Goal: Task Accomplishment & Management: Contribute content

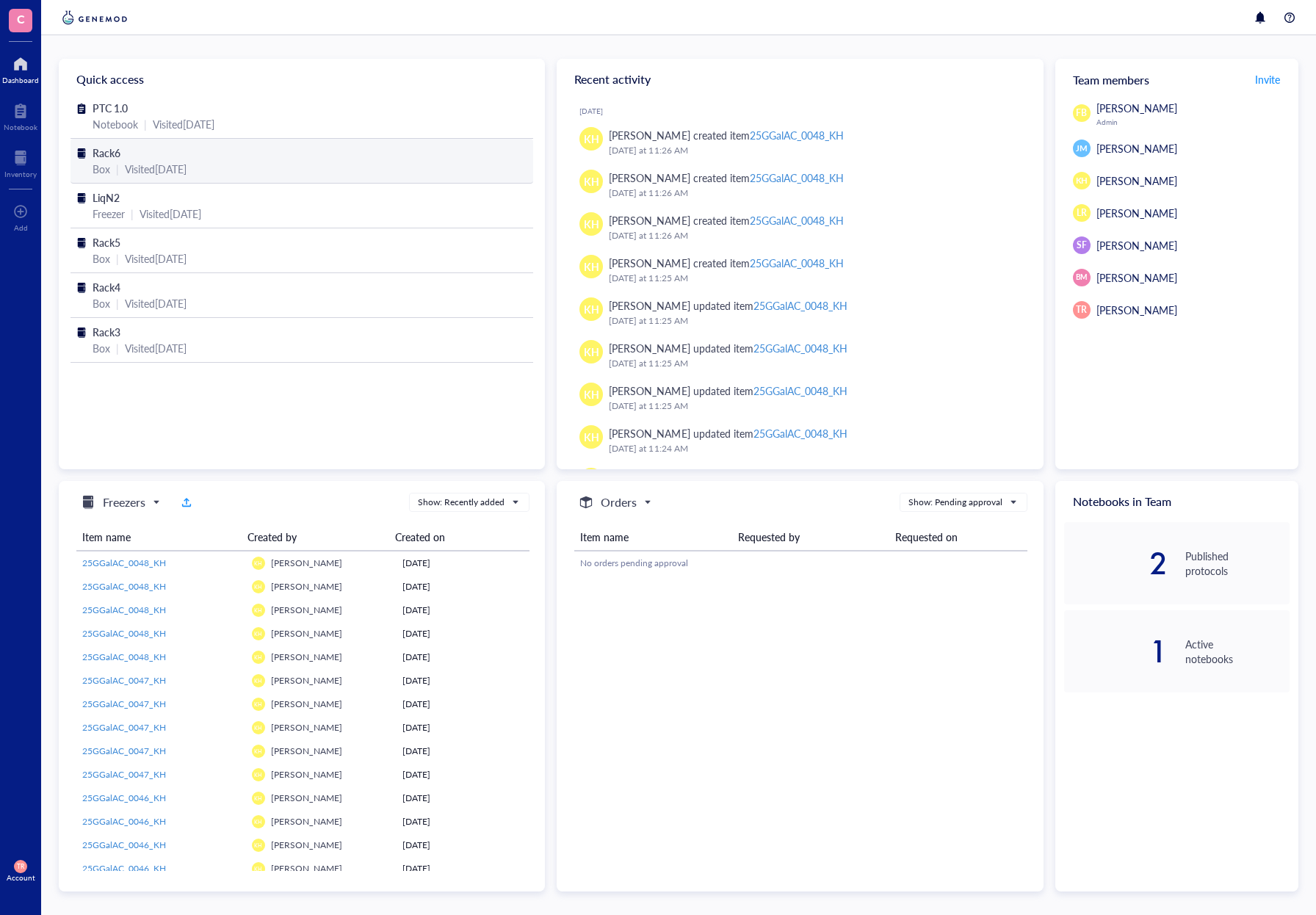
click at [122, 156] on div "Rack6" at bounding box center [301, 153] width 418 height 16
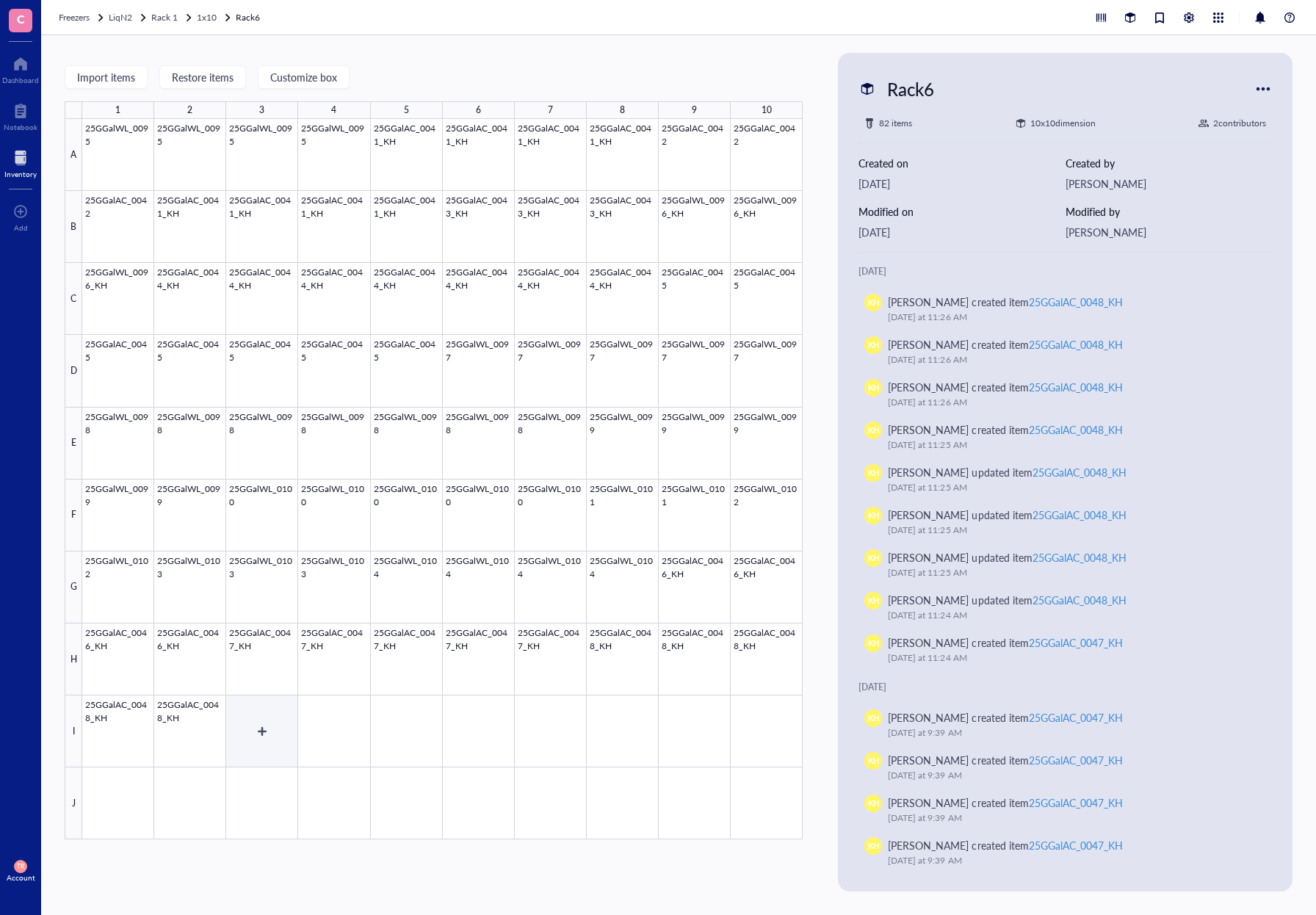
click at [270, 729] on div at bounding box center [442, 479] width 721 height 721
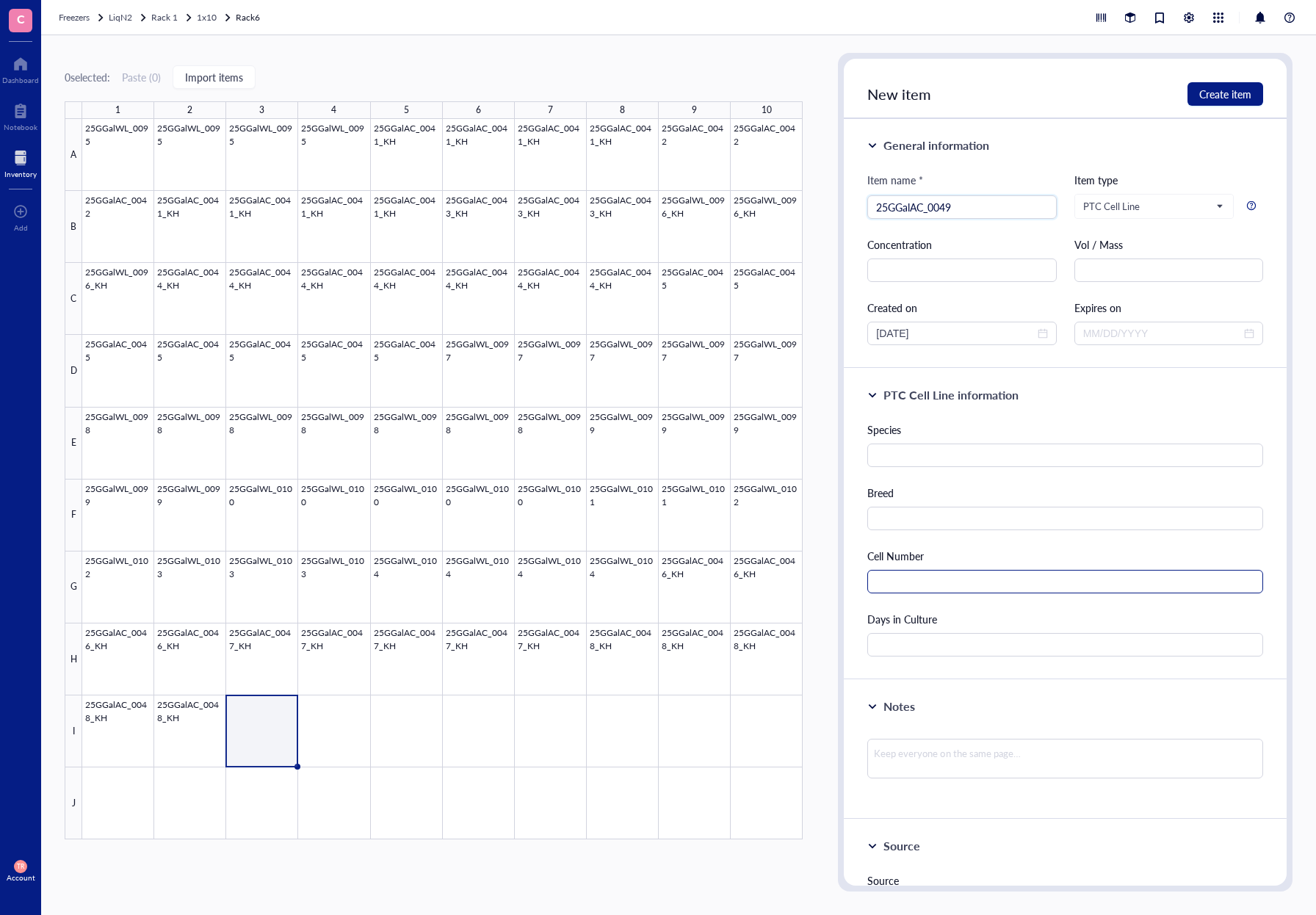
type input "25GGalAC_0049"
click at [936, 579] on input "text" at bounding box center [1065, 582] width 396 height 24
type input "595000"
click at [976, 642] on input "text" at bounding box center [1065, 645] width 396 height 24
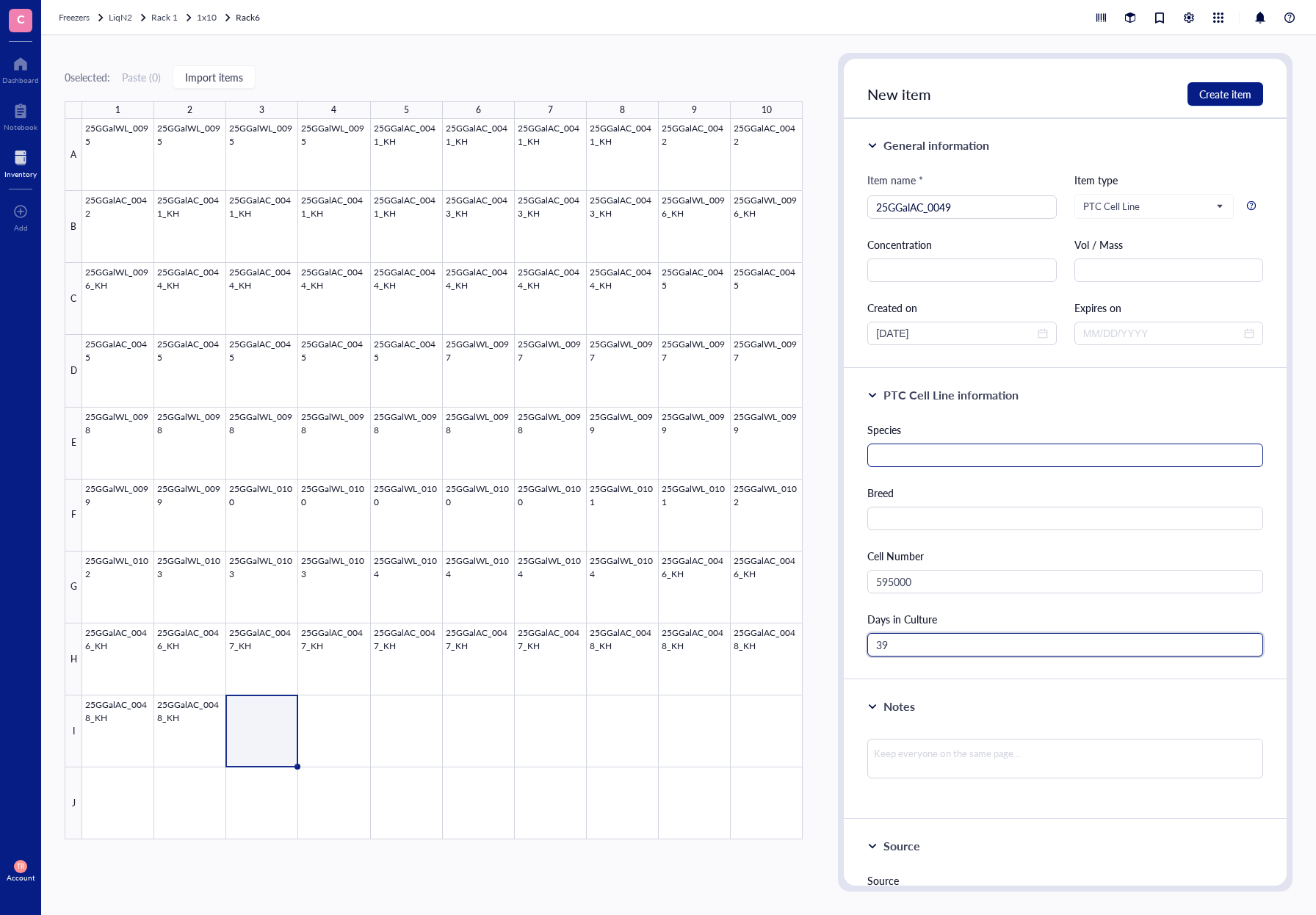
type input "39"
click at [937, 457] on input "text" at bounding box center [1065, 455] width 396 height 24
type input "[PERSON_NAME]"
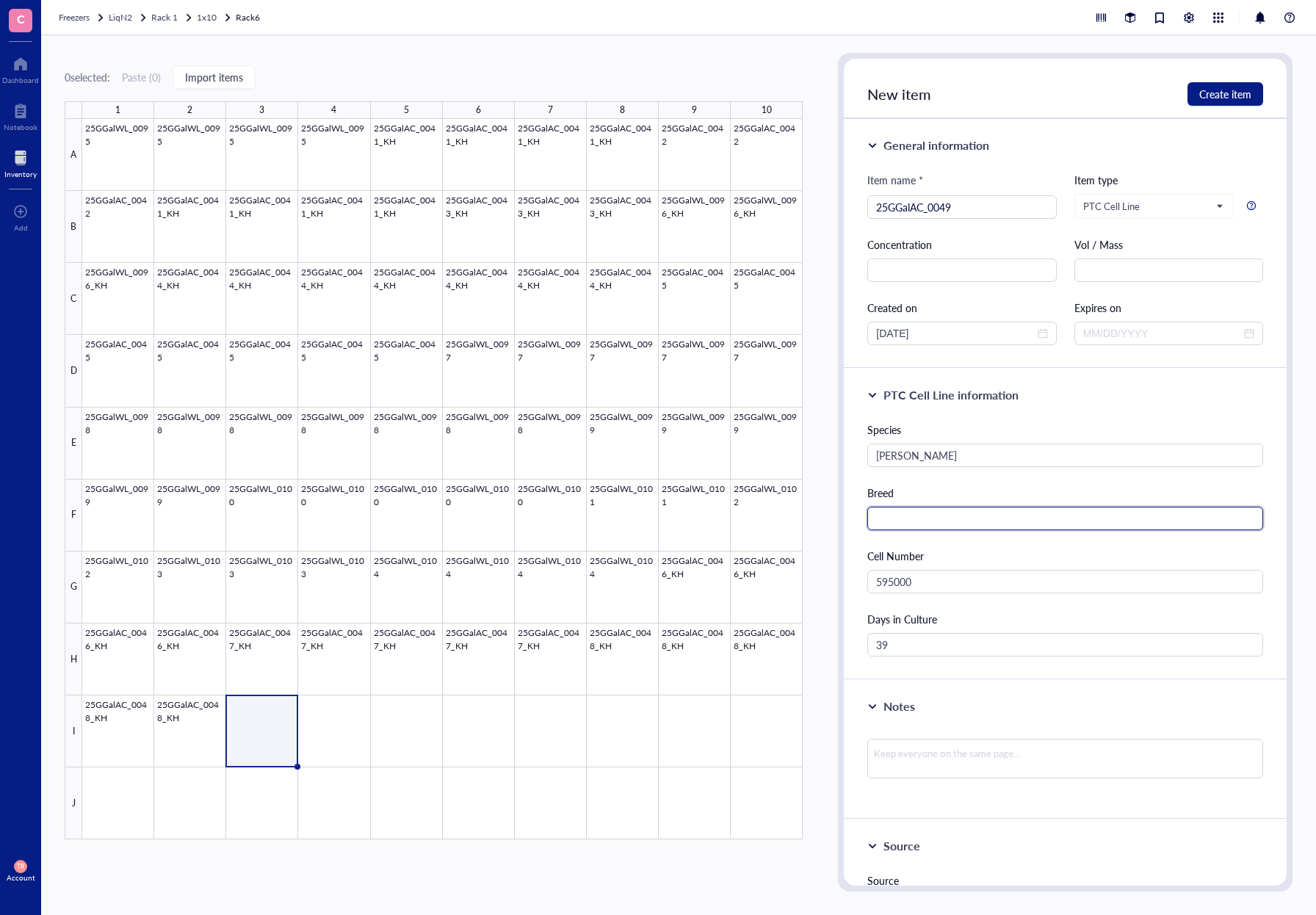
click at [933, 509] on input "text" at bounding box center [1065, 518] width 396 height 24
type input "[PERSON_NAME]"
click at [970, 488] on div "Breed" at bounding box center [1065, 492] width 396 height 16
click at [1231, 96] on span "Create item" at bounding box center [1226, 93] width 52 height 11
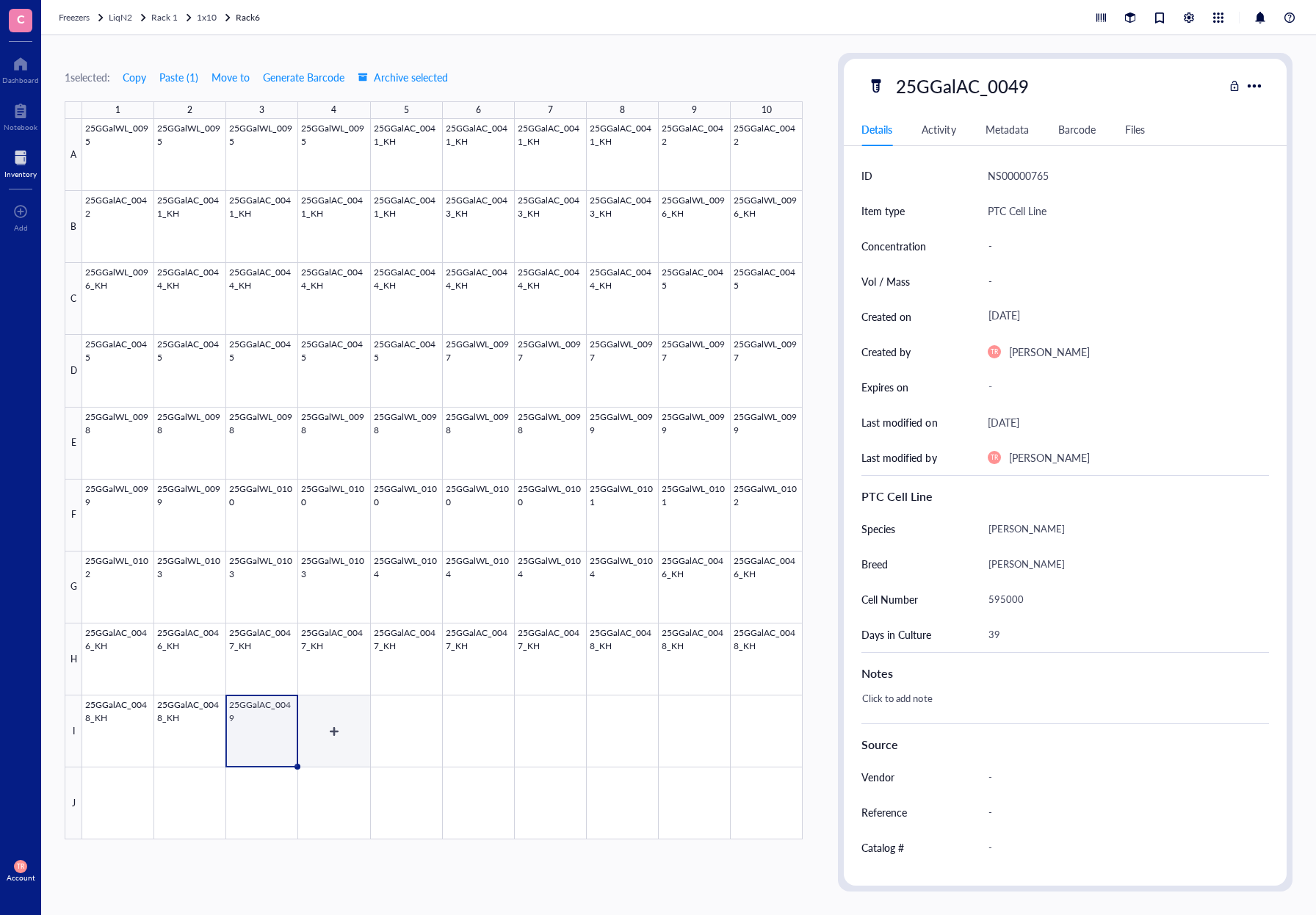
click at [327, 746] on div at bounding box center [442, 479] width 721 height 721
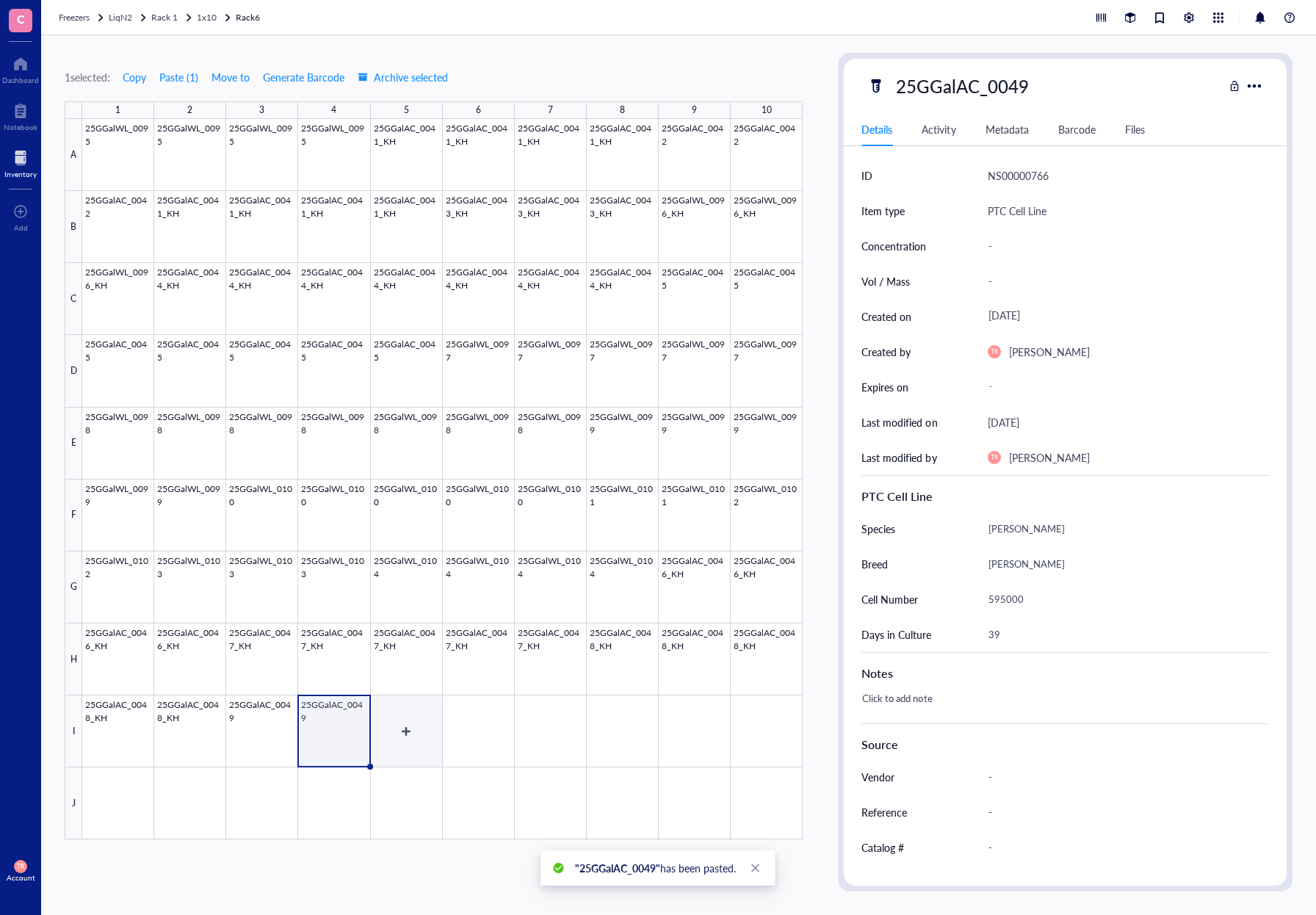
click at [421, 749] on div at bounding box center [442, 479] width 721 height 721
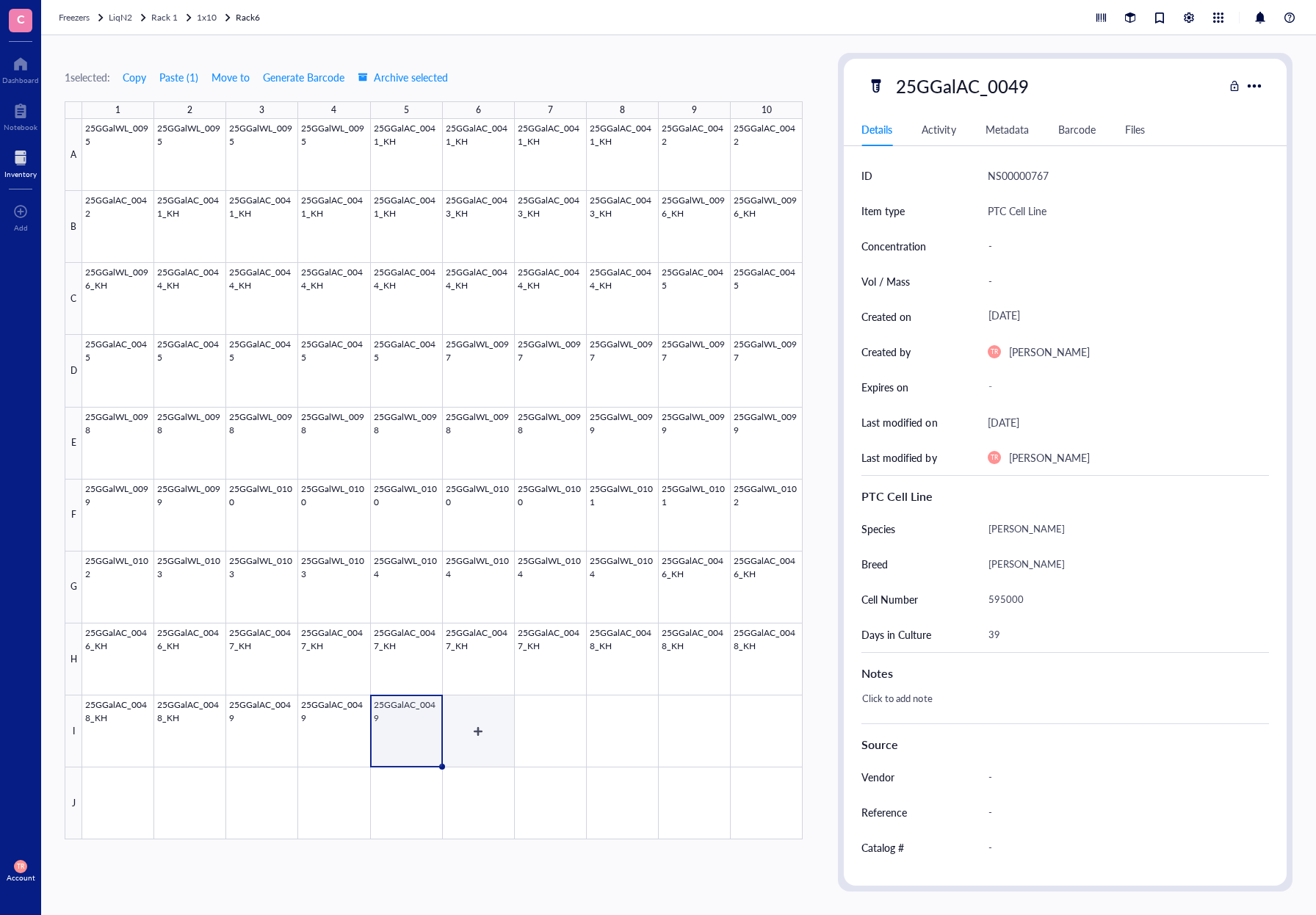
click at [493, 750] on div at bounding box center [442, 479] width 721 height 721
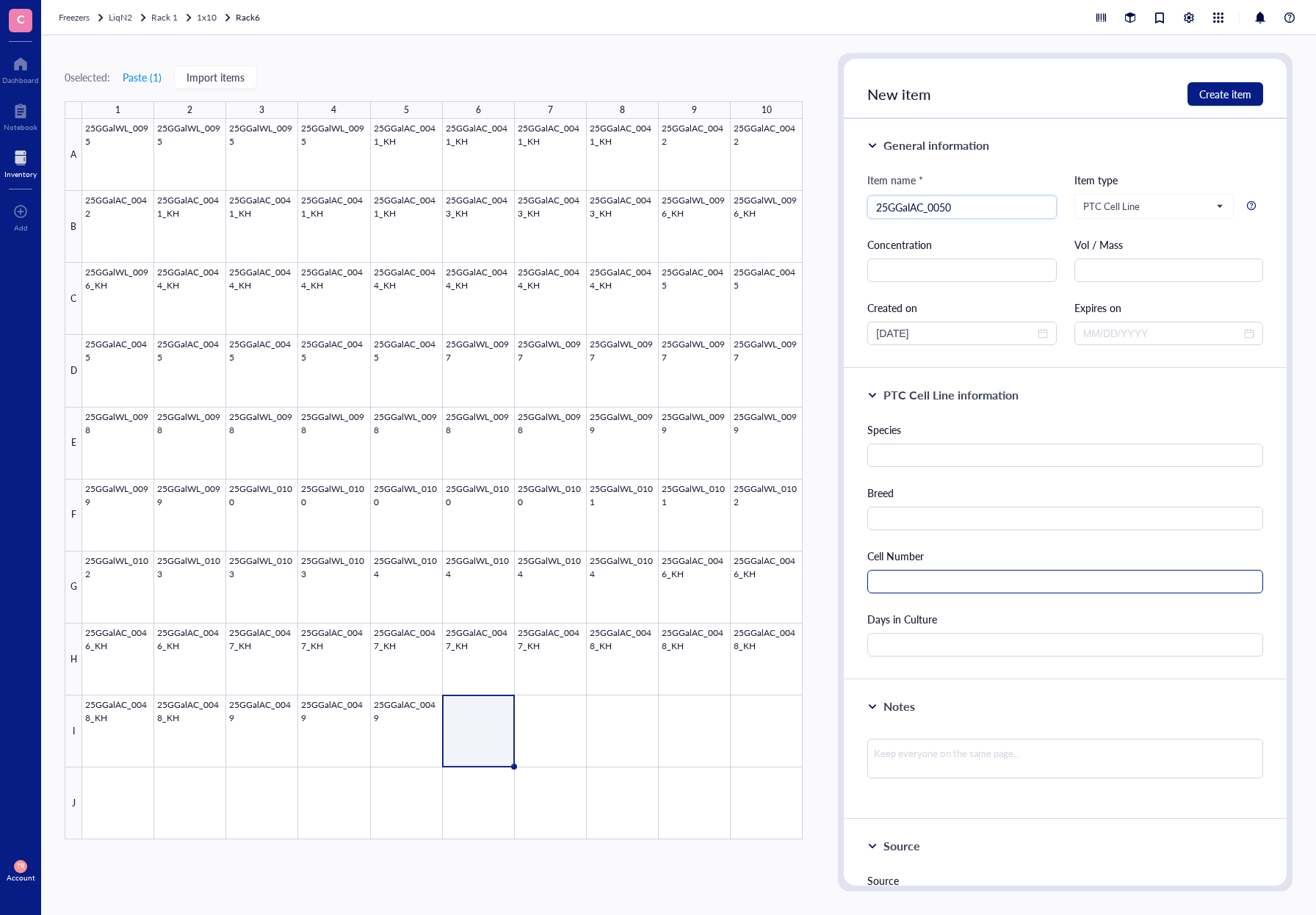
type input "25GGalAC_0050"
click at [943, 588] on input "text" at bounding box center [1065, 582] width 396 height 24
type input "360000"
click at [926, 646] on input "text" at bounding box center [1065, 645] width 396 height 24
type input "39"
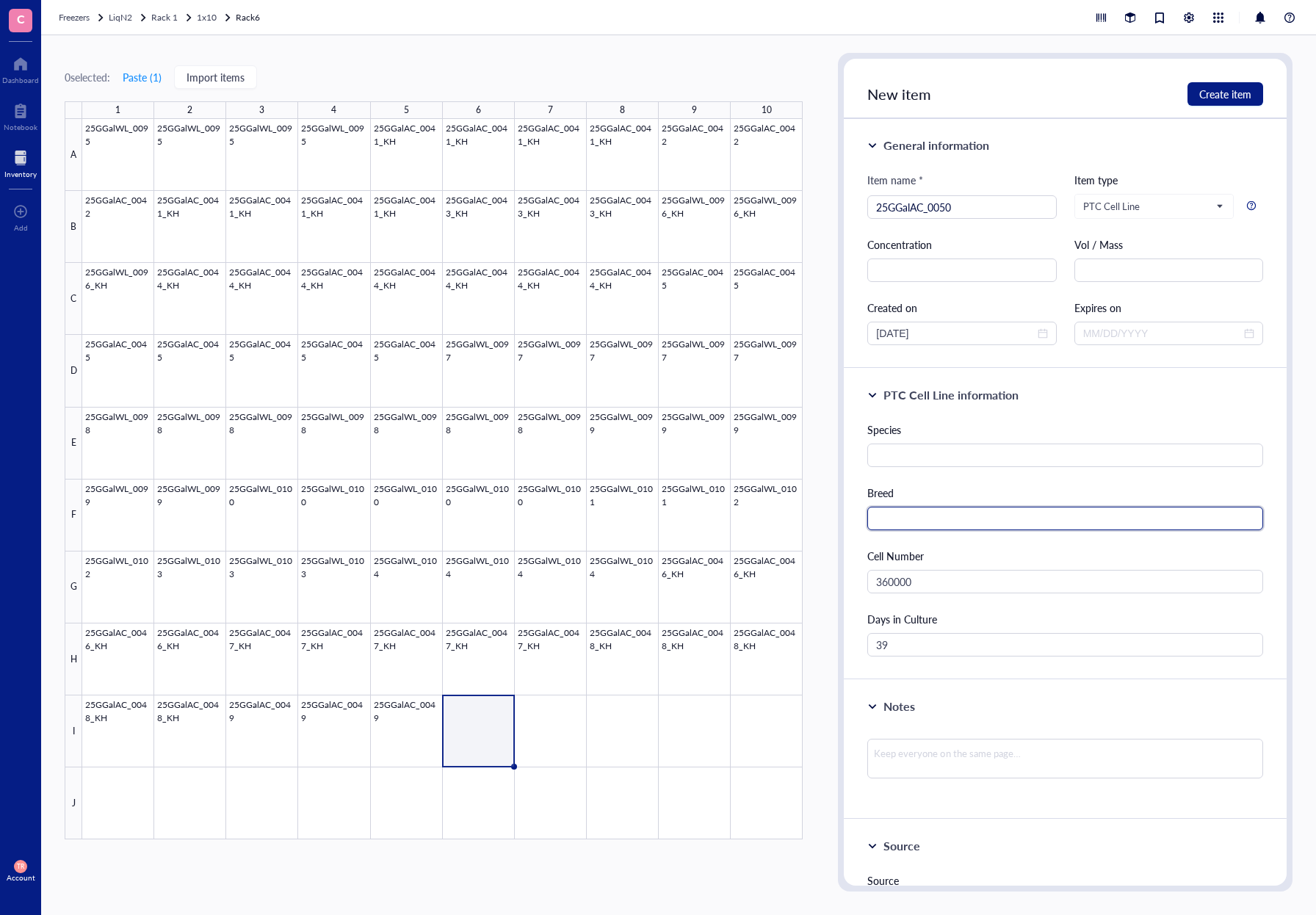
click at [929, 527] on input "text" at bounding box center [1065, 518] width 396 height 24
type input "[PERSON_NAME]"
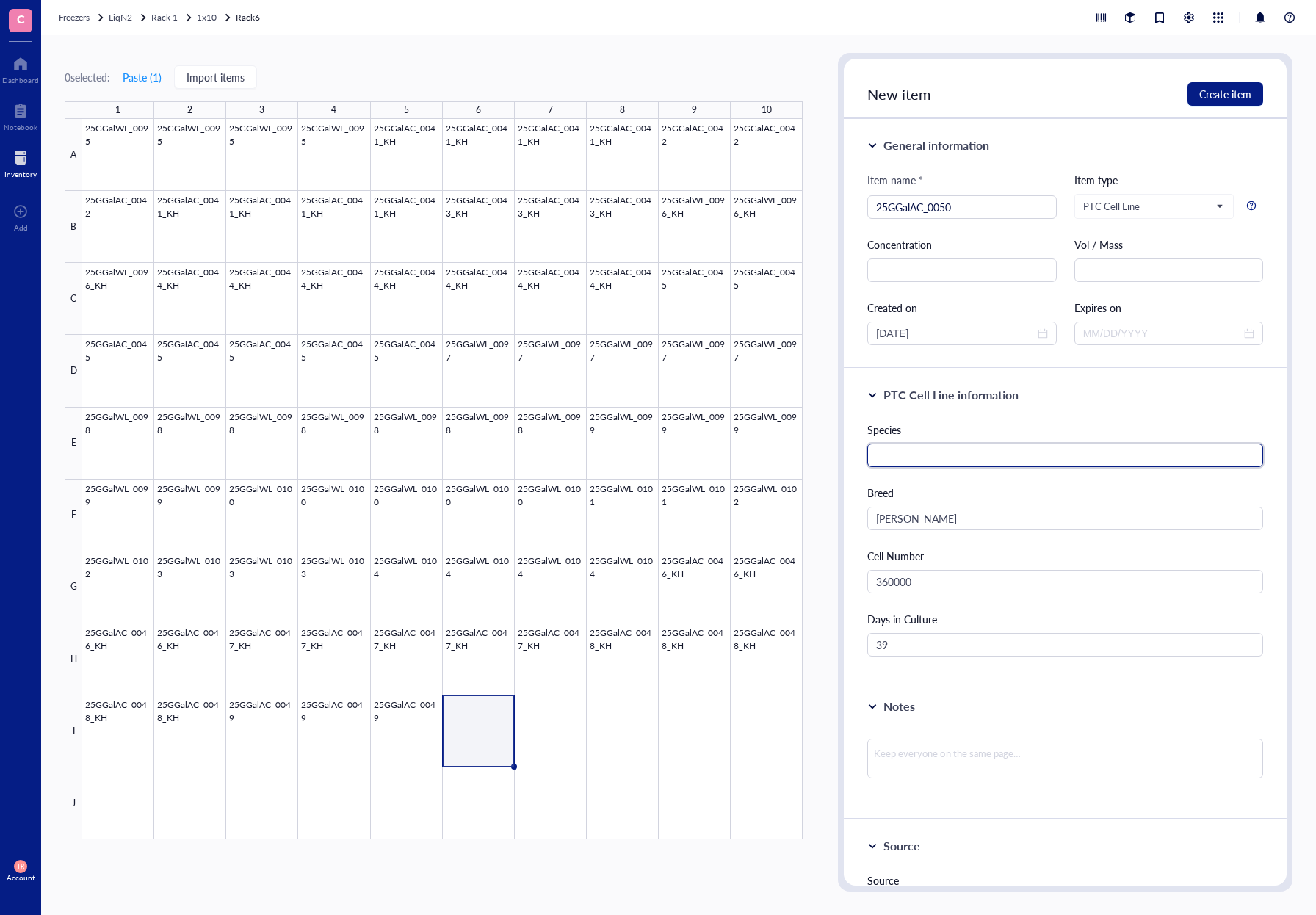
click at [914, 461] on input "text" at bounding box center [1065, 455] width 396 height 24
type input "[PERSON_NAME]"
click at [1044, 421] on div "Species" at bounding box center [1065, 429] width 396 height 16
click at [1230, 96] on span "Create item" at bounding box center [1226, 93] width 52 height 11
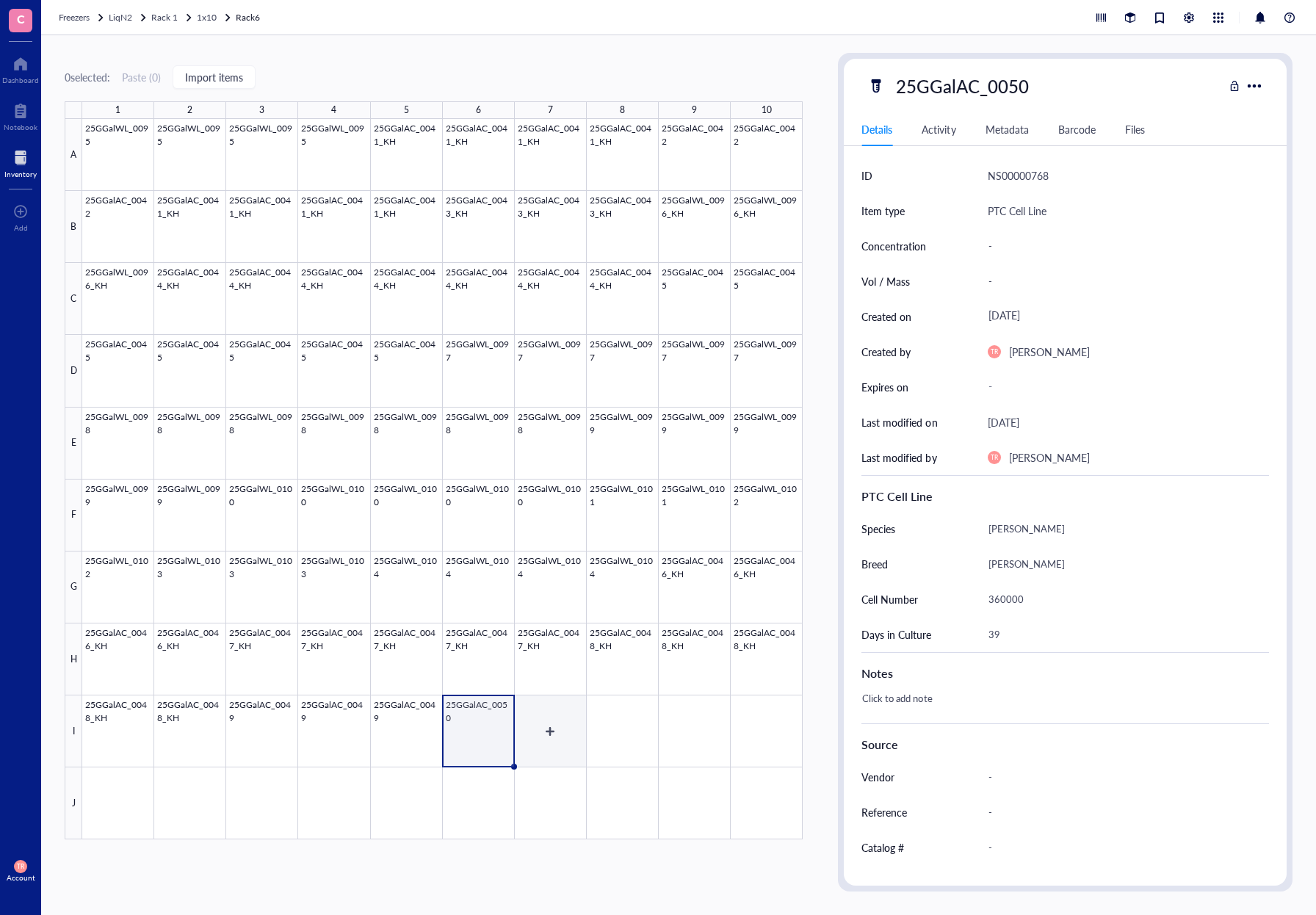
click at [544, 744] on div at bounding box center [442, 479] width 721 height 721
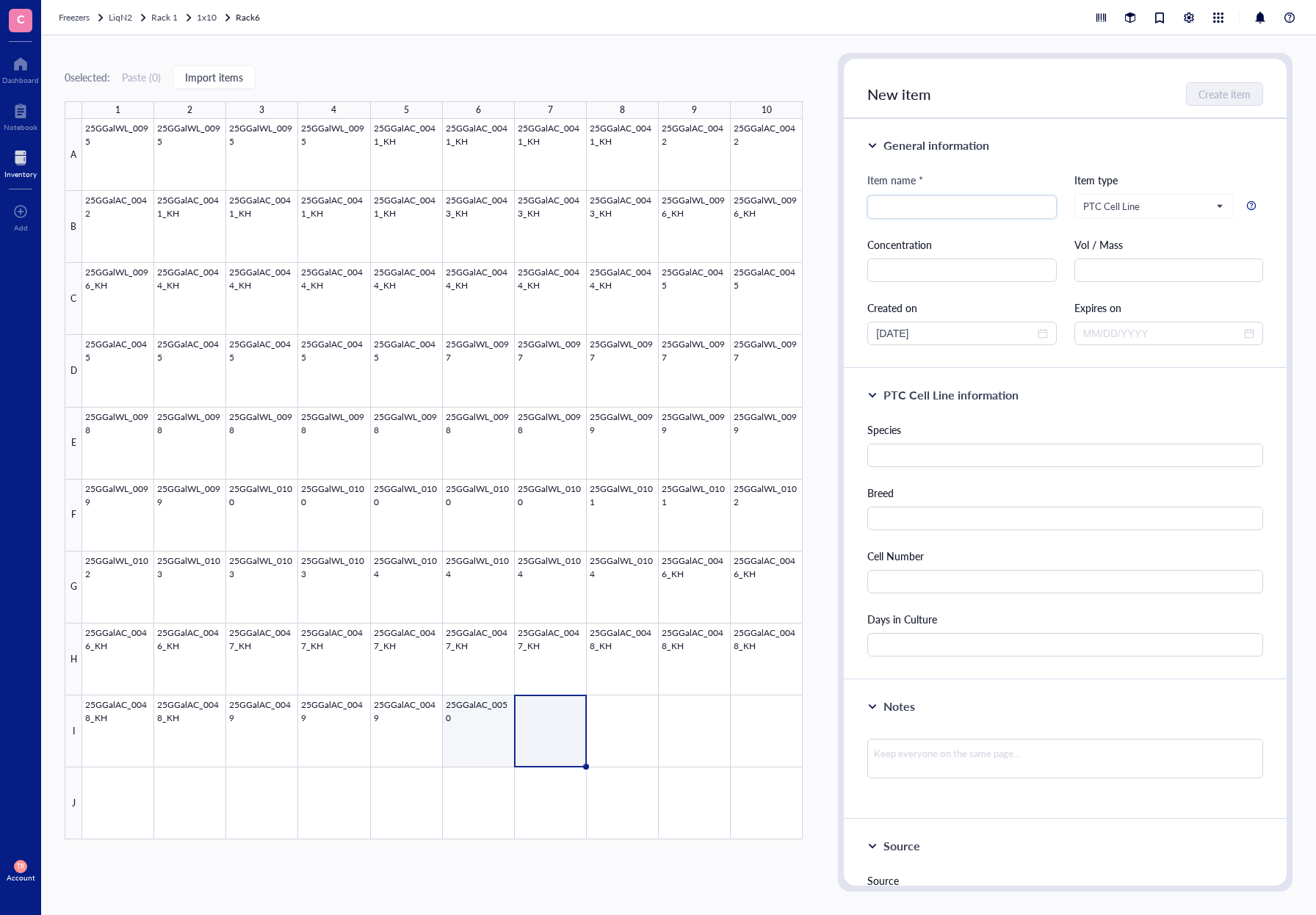
click at [475, 754] on div at bounding box center [442, 479] width 721 height 721
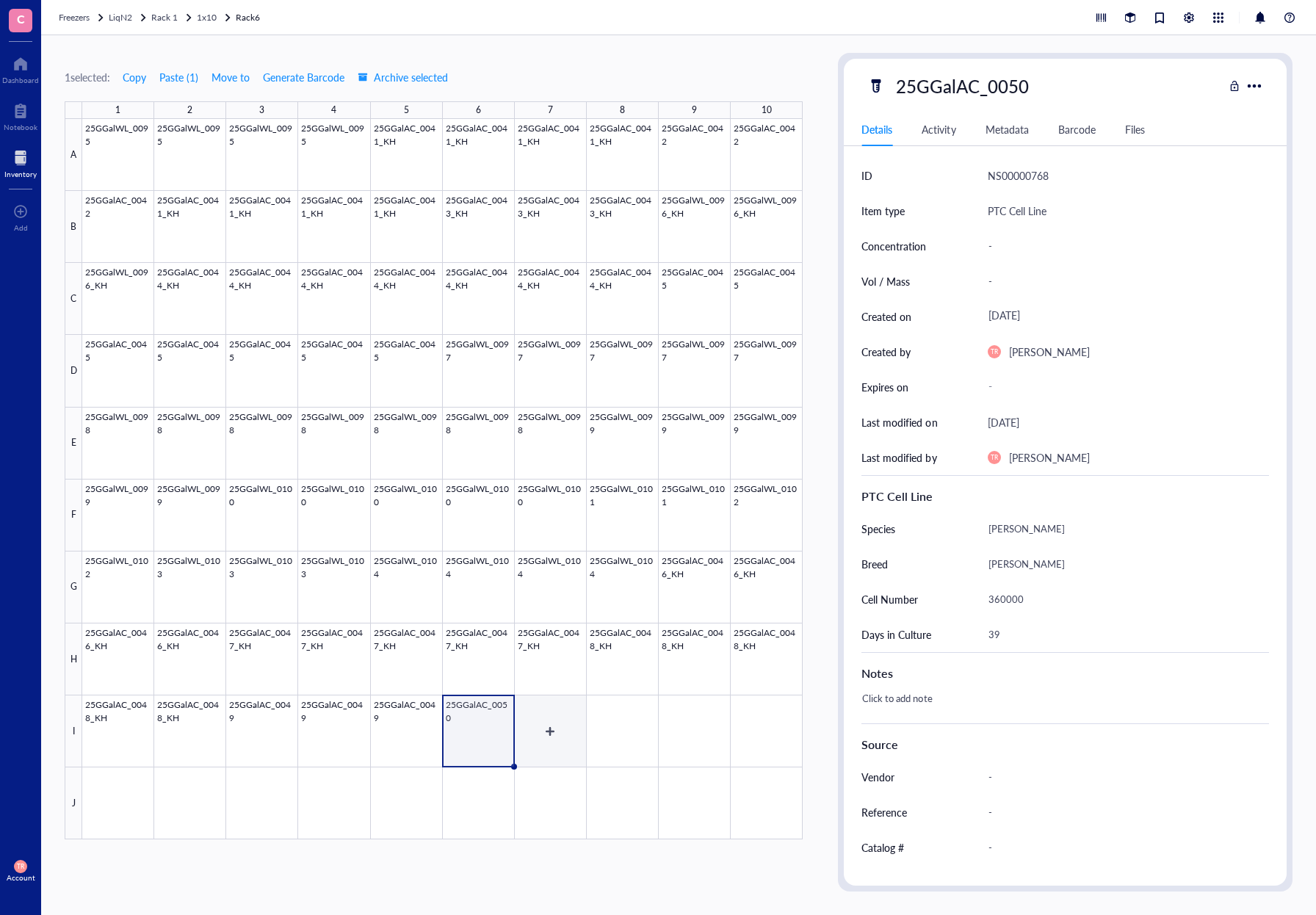
click at [544, 750] on div at bounding box center [442, 479] width 721 height 721
click at [684, 863] on div "1 selected: Copy Paste ( 1 ) Move to Generate Barcode Archive selected 1 2 3 4 …" at bounding box center [434, 472] width 738 height 839
click at [269, 729] on div at bounding box center [442, 479] width 721 height 721
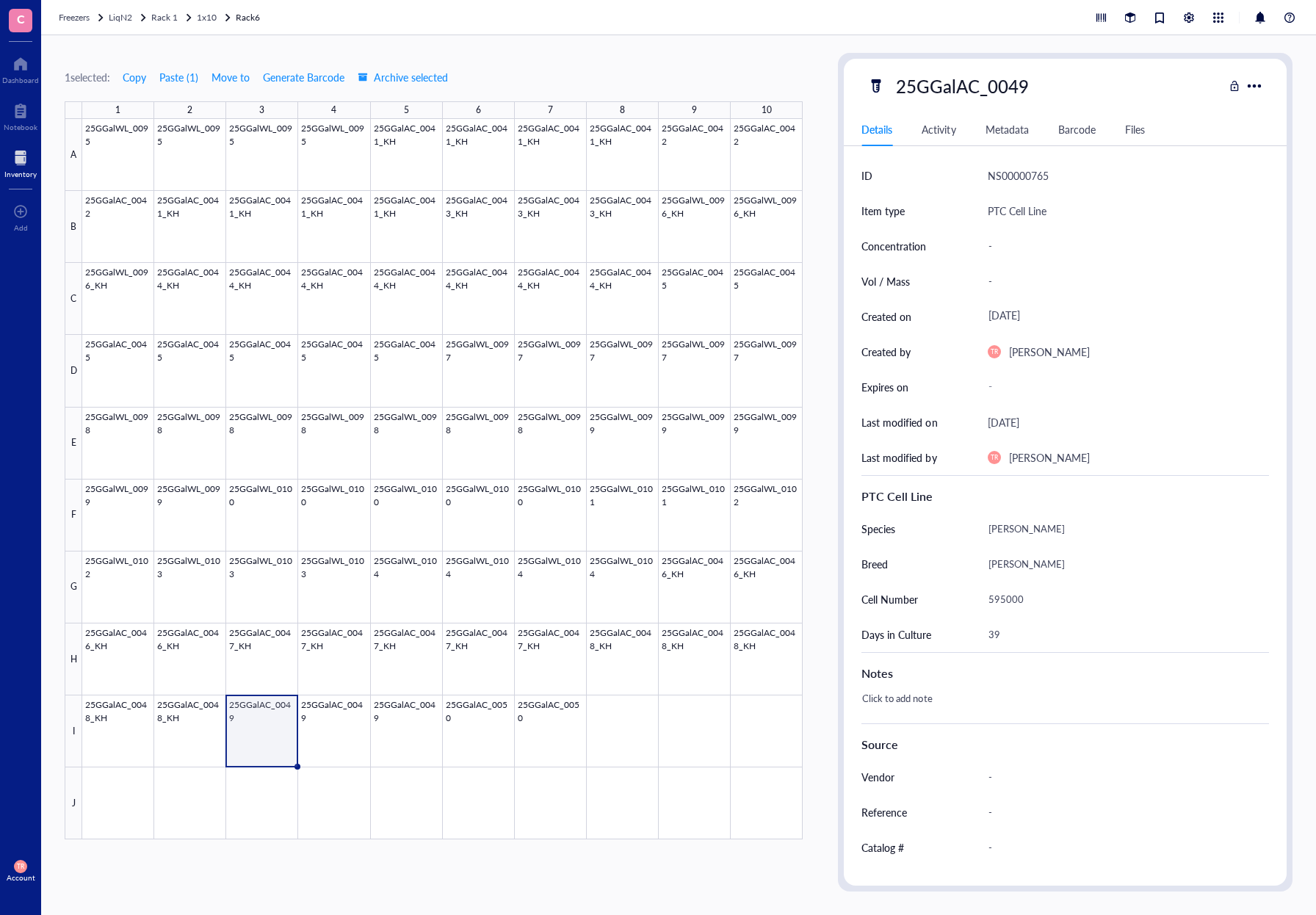
click at [316, 894] on div "1 selected: Copy Paste ( 1 ) Move to Generate Barcode Archive selected 1 2 3 4 …" at bounding box center [678, 475] width 1275 height 880
click at [344, 737] on div at bounding box center [442, 479] width 721 height 721
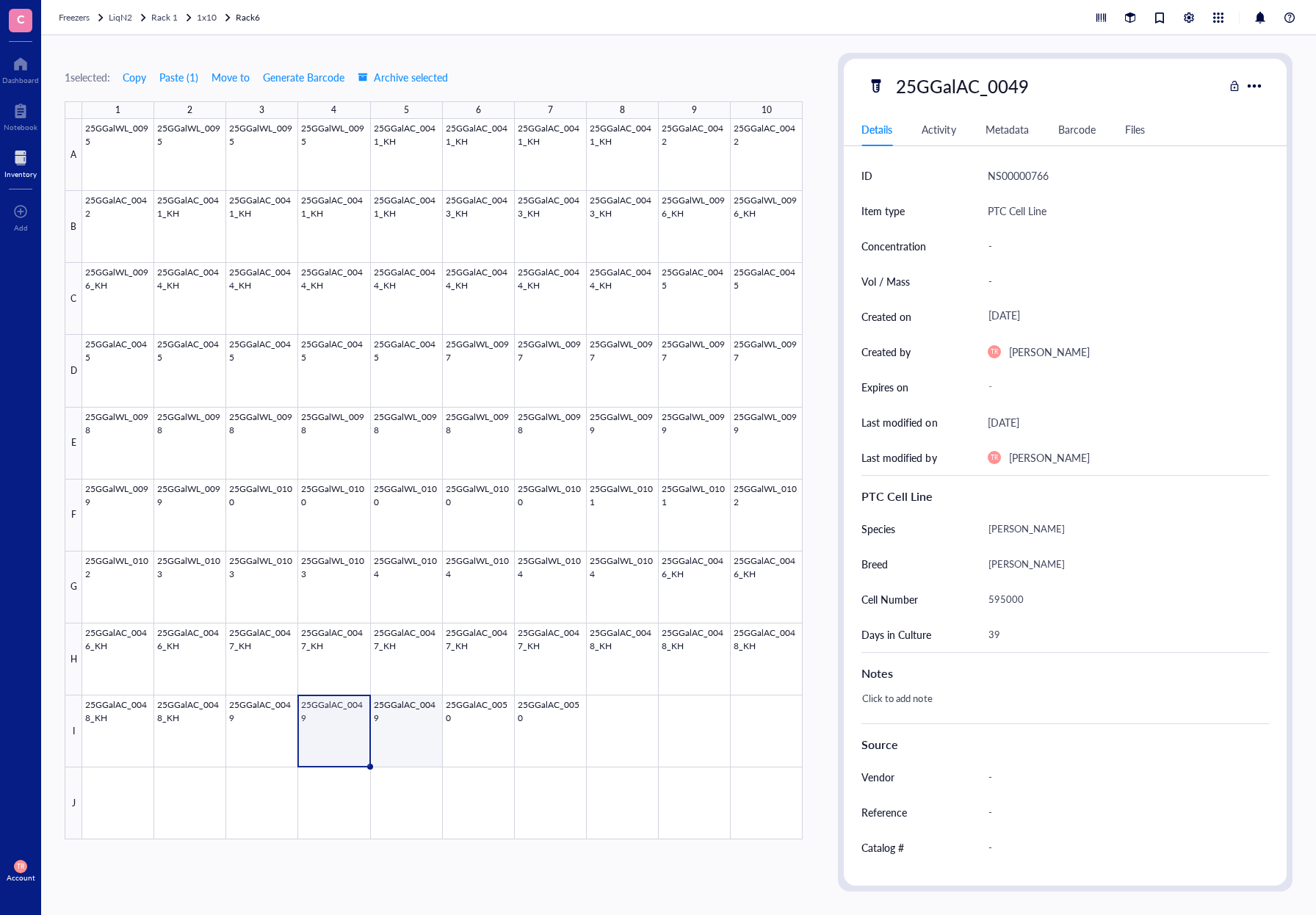
click at [401, 747] on div at bounding box center [442, 479] width 721 height 721
click at [495, 749] on div at bounding box center [442, 479] width 721 height 721
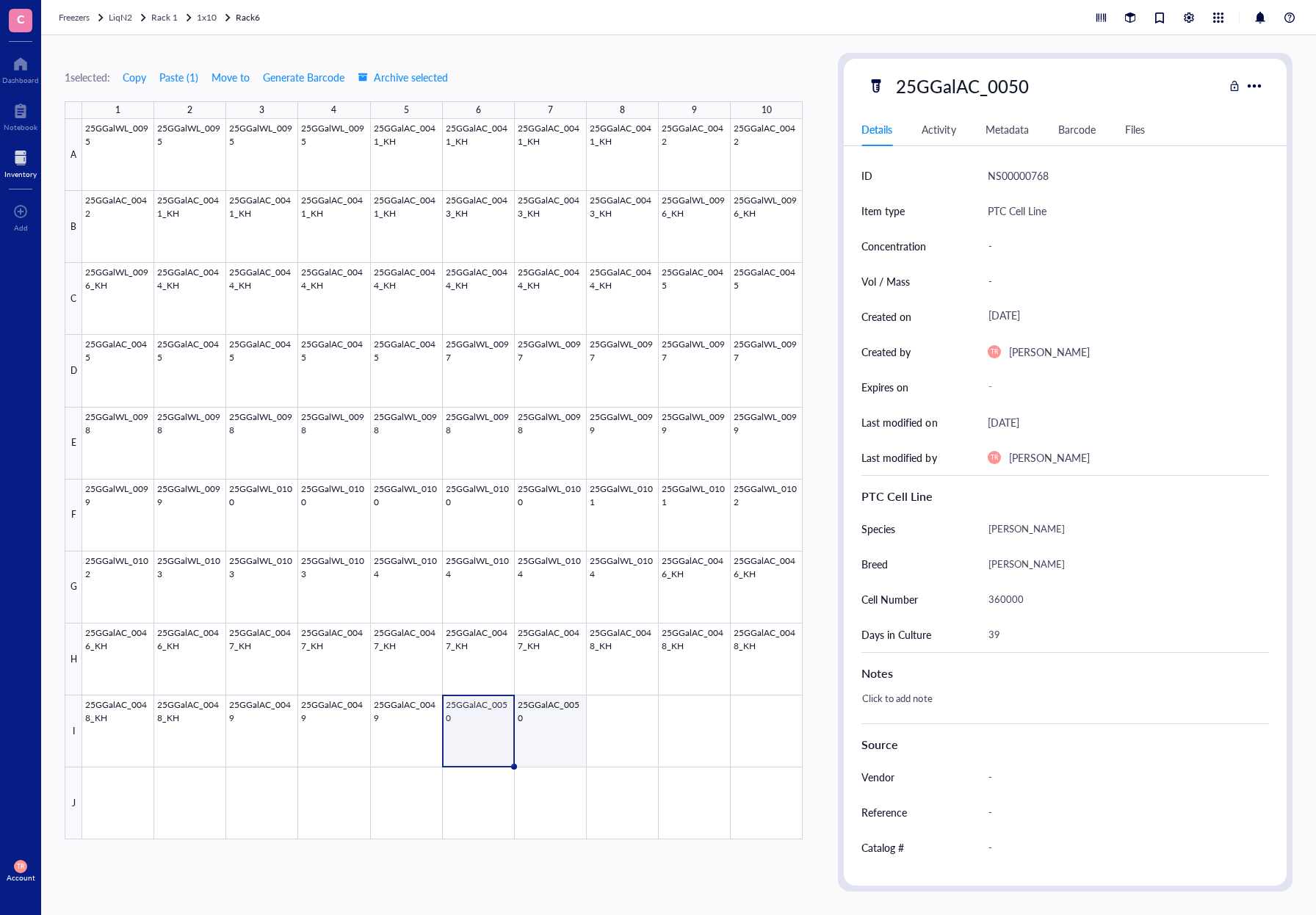
click at [541, 750] on div at bounding box center [442, 479] width 721 height 721
